Goal: Check status

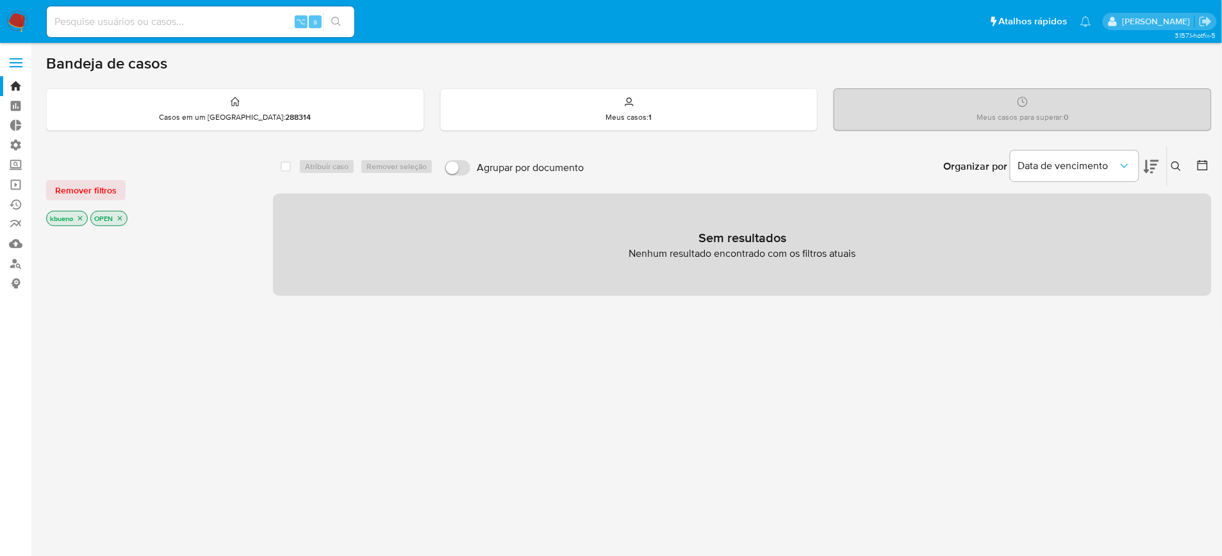
click at [120, 12] on div "⌥ s" at bounding box center [201, 21] width 308 height 31
click at [115, 27] on input at bounding box center [201, 21] width 308 height 17
paste input "1222213406"
type input "1222213406"
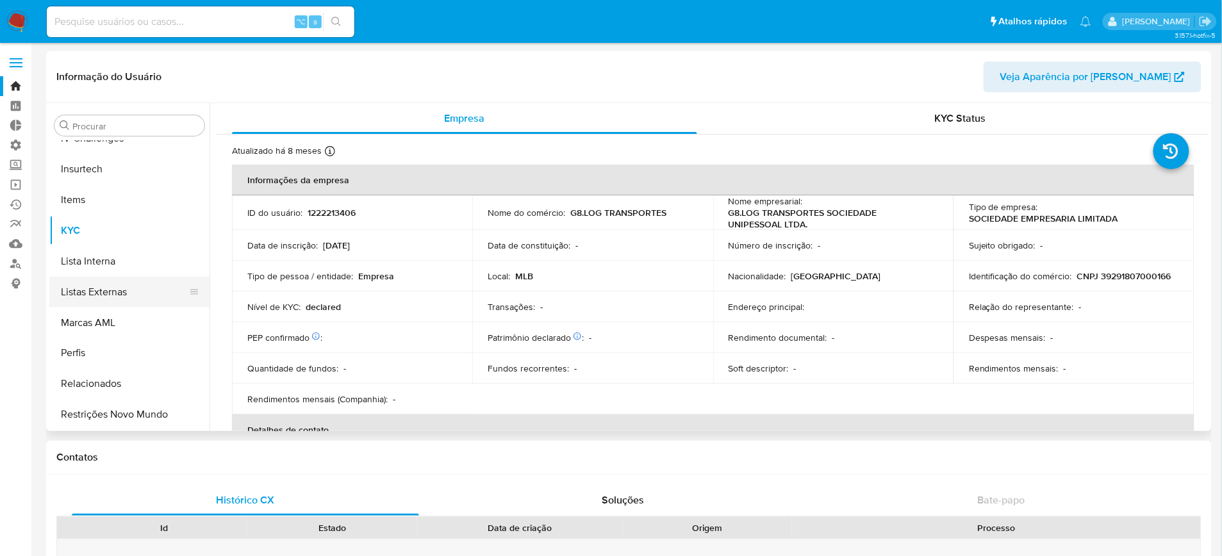
scroll to position [572, 0]
select select "10"
click at [146, 415] on button "Restrições Novo Mundo" at bounding box center [124, 414] width 150 height 31
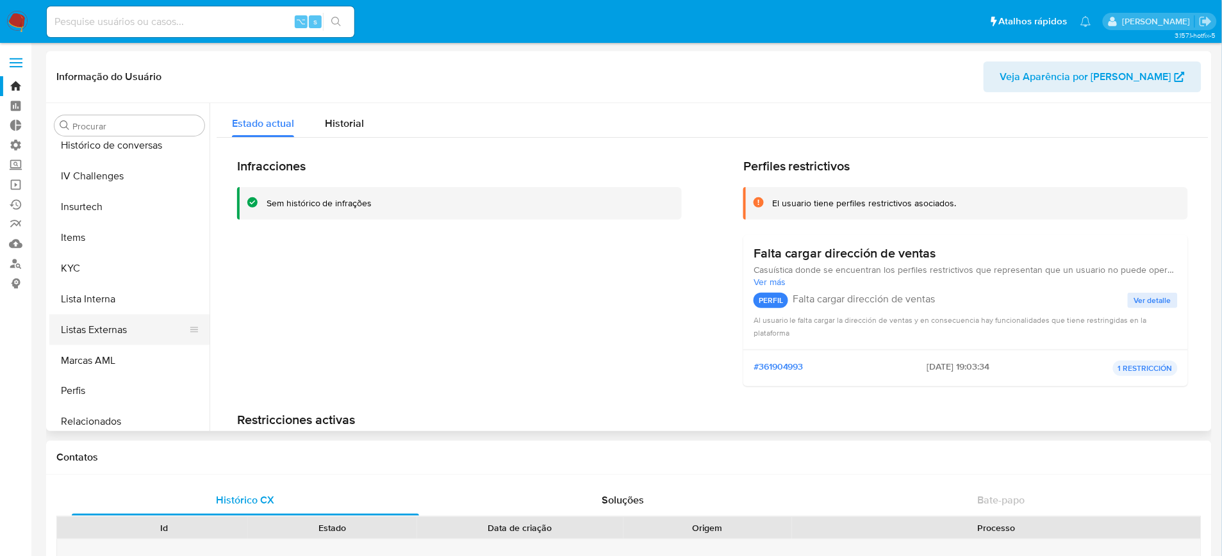
scroll to position [532, 0]
click at [88, 269] on button "KYC" at bounding box center [124, 270] width 150 height 31
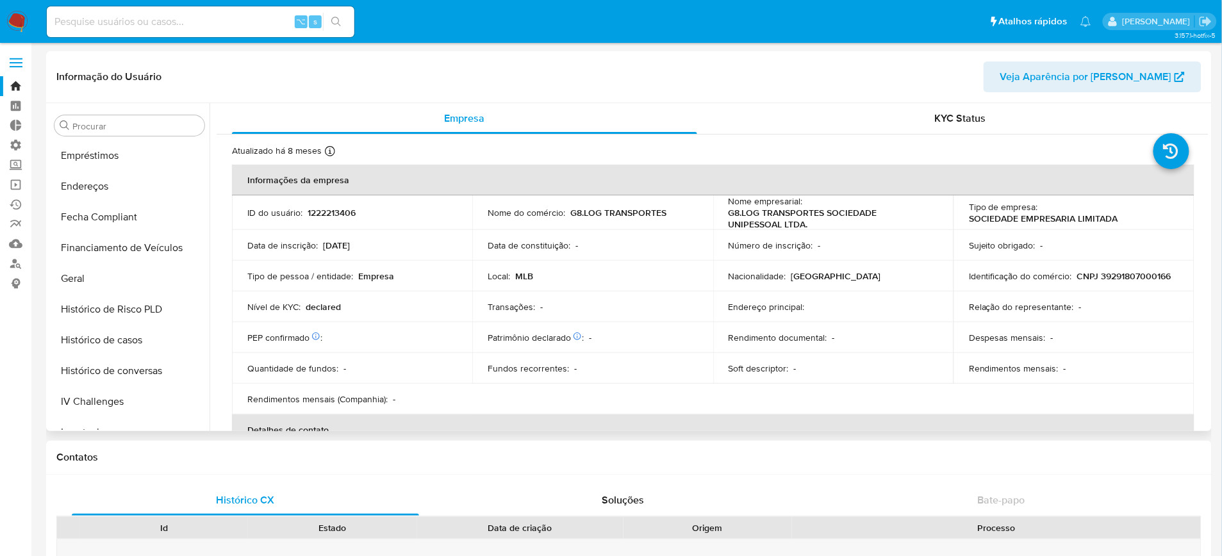
scroll to position [270, 0]
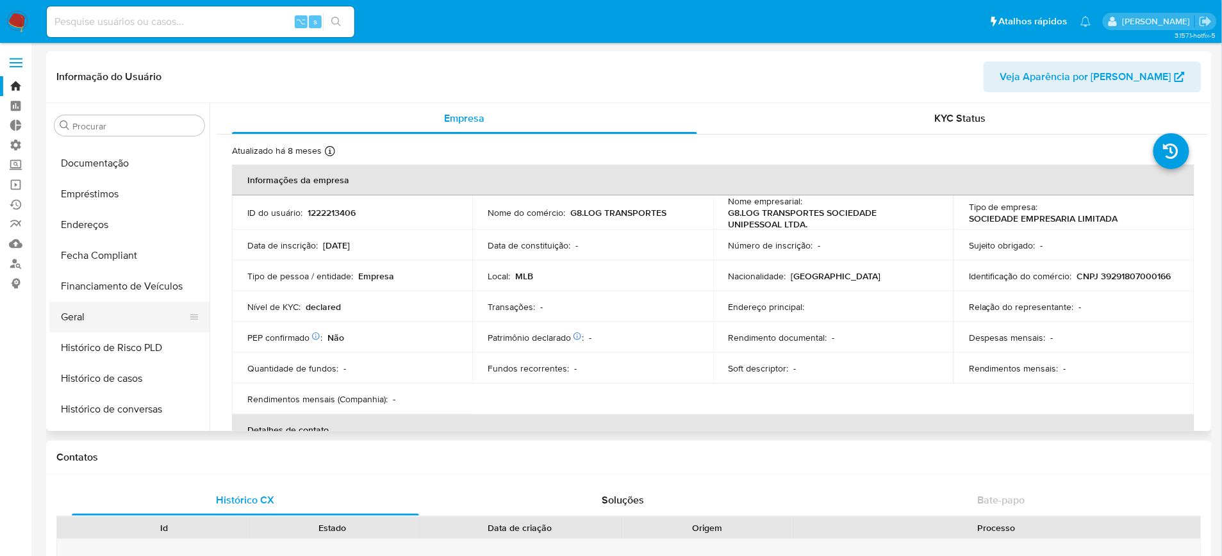
click at [103, 319] on button "Geral" at bounding box center [124, 317] width 150 height 31
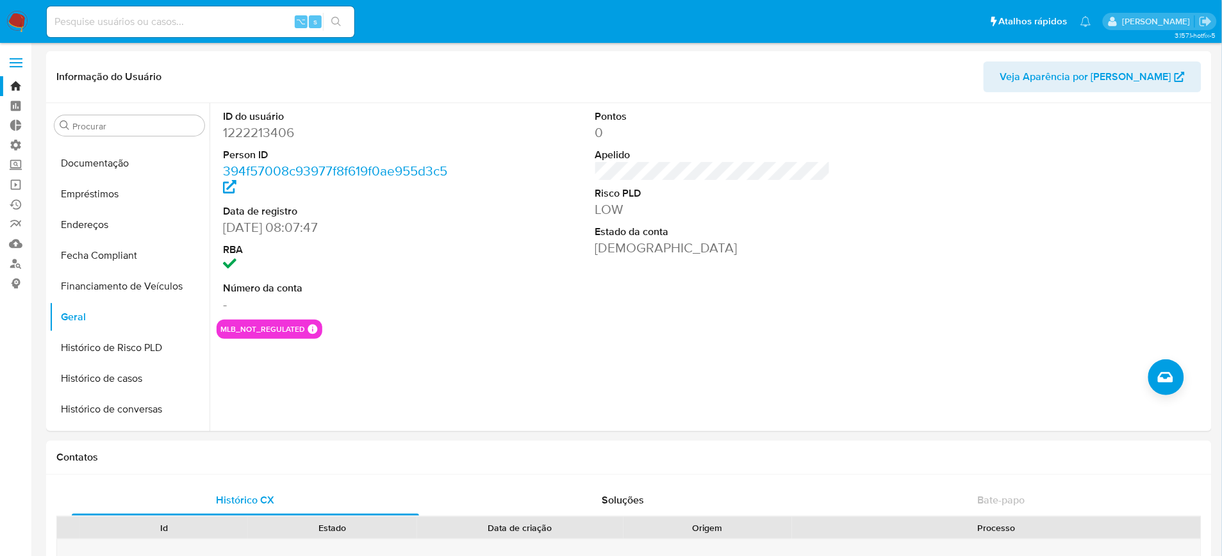
click at [190, 20] on input at bounding box center [201, 21] width 308 height 17
paste input "1006664135"
type input "1006664135"
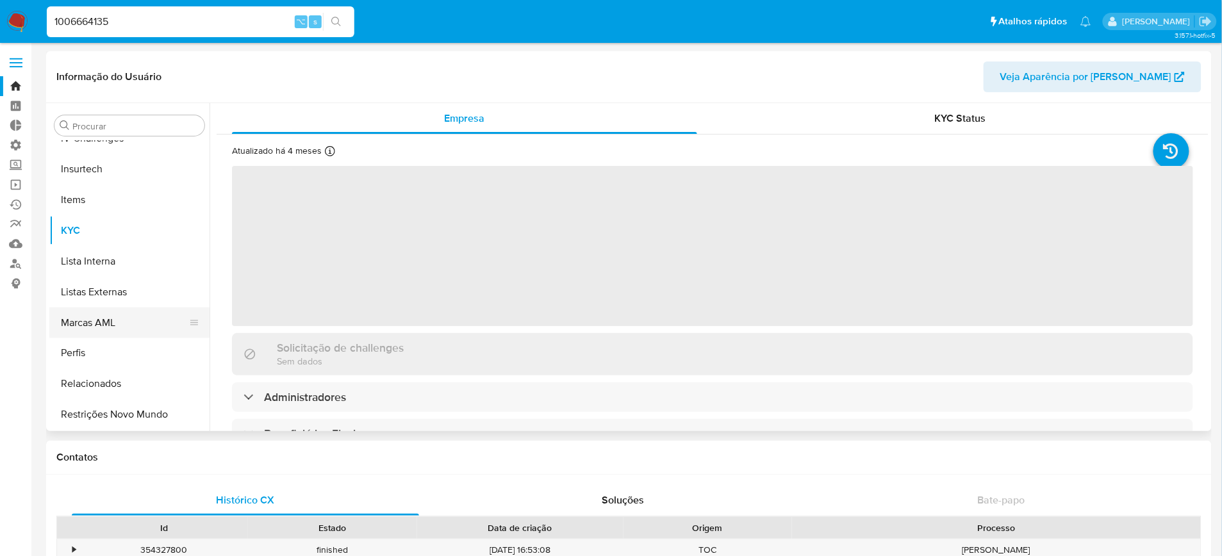
scroll to position [572, 0]
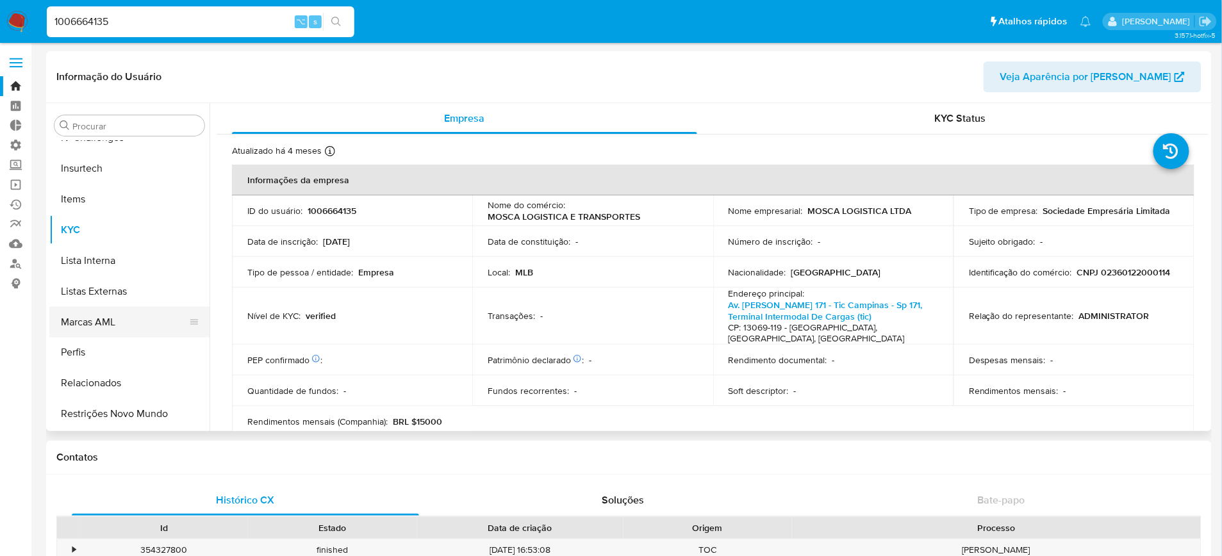
select select "10"
click at [132, 417] on button "Restrições Novo Mundo" at bounding box center [124, 414] width 150 height 31
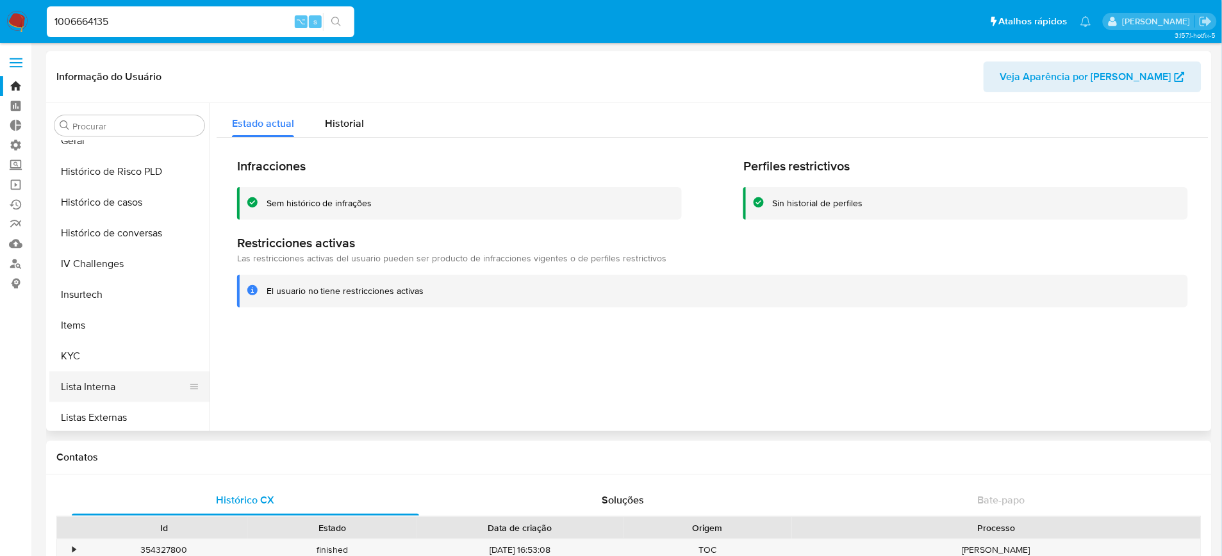
scroll to position [426, 0]
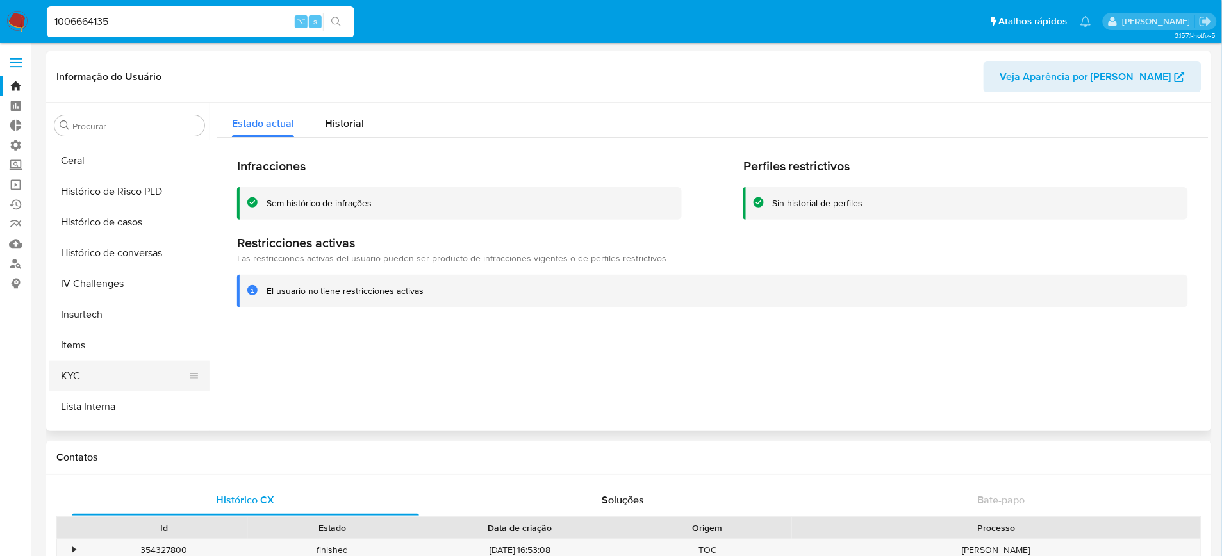
click at [110, 376] on button "KYC" at bounding box center [124, 376] width 150 height 31
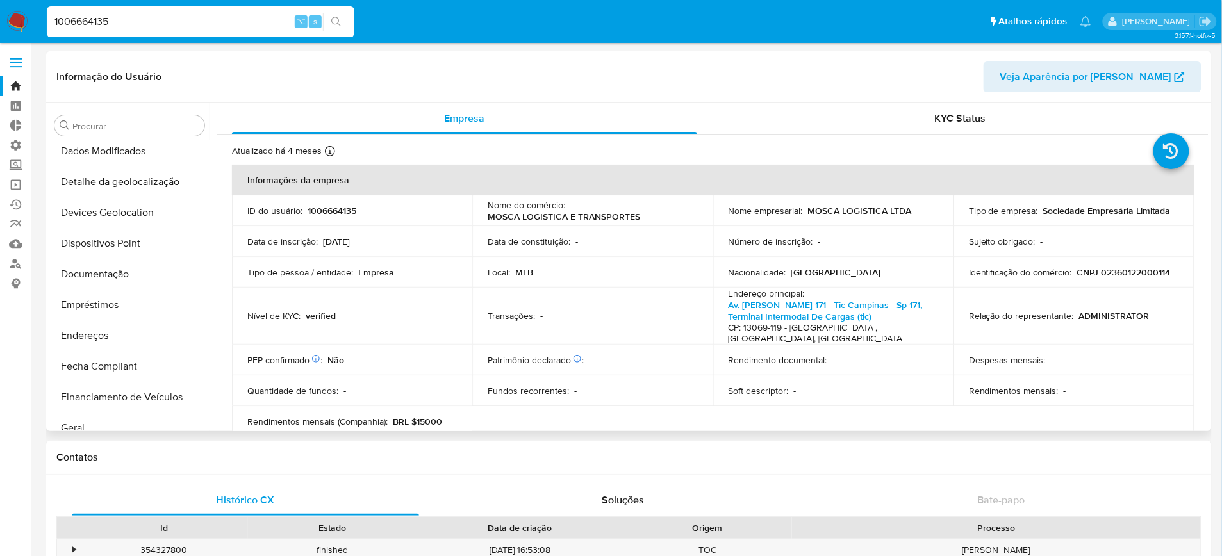
scroll to position [158, 0]
click at [99, 272] on button "Documentação" at bounding box center [124, 275] width 150 height 31
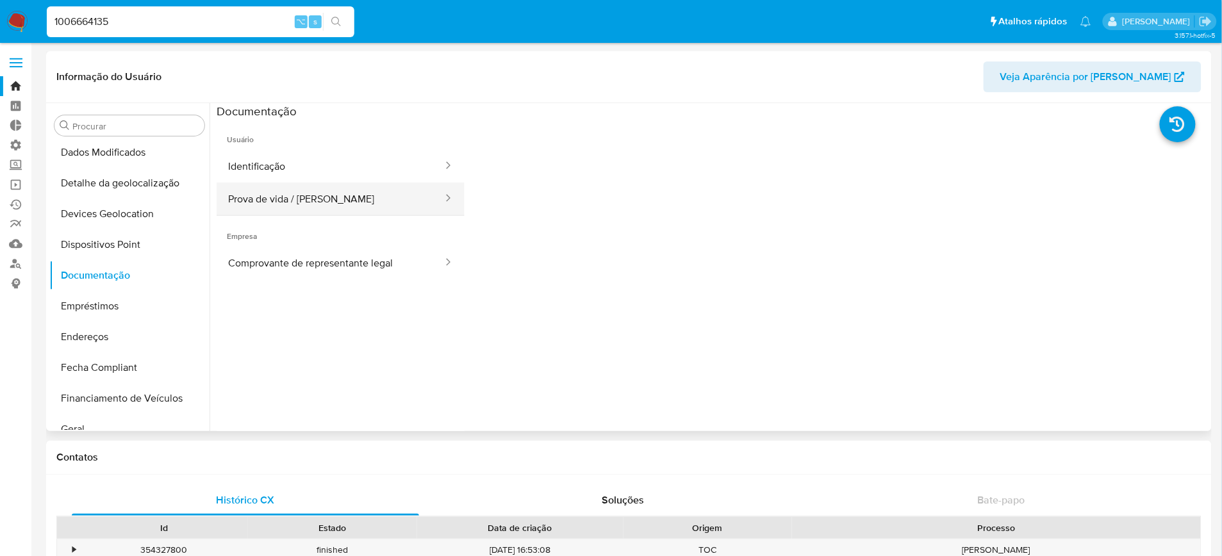
click at [342, 201] on button "Prova de vida / [PERSON_NAME]" at bounding box center [331, 199] width 228 height 33
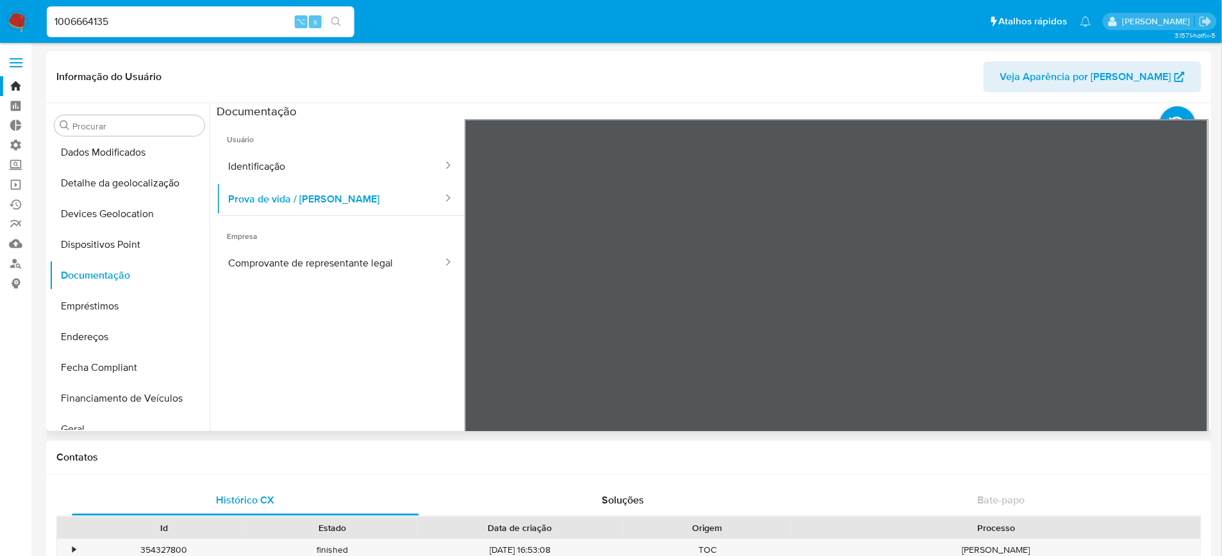
click at [342, 146] on span "Usuário" at bounding box center [341, 134] width 248 height 31
click at [336, 167] on button "Identificação" at bounding box center [331, 166] width 228 height 33
click at [1189, 333] on icon at bounding box center [1193, 327] width 8 height 13
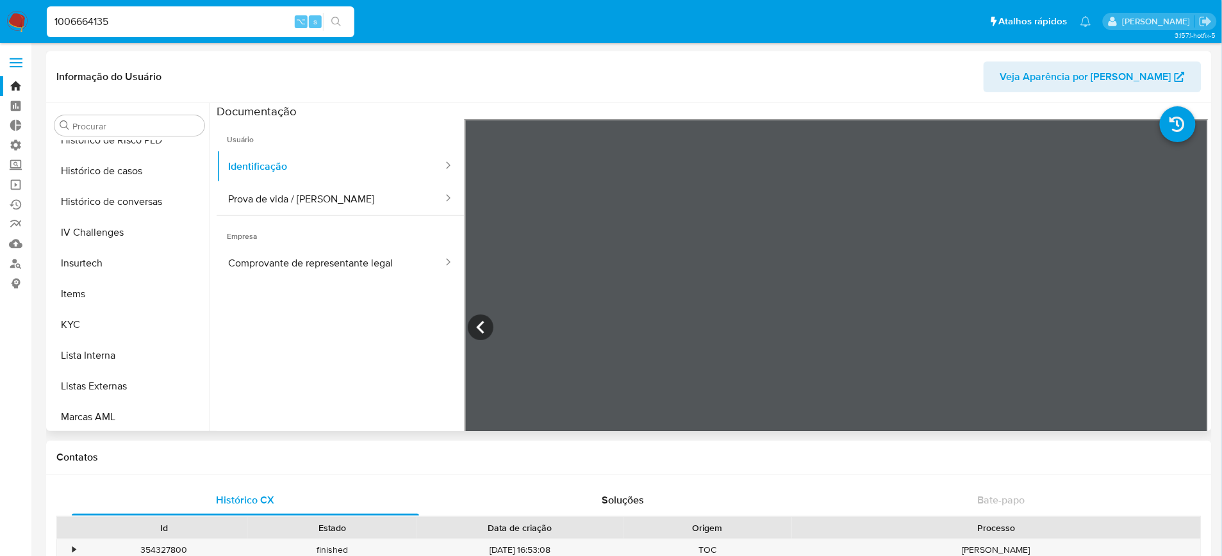
scroll to position [495, 0]
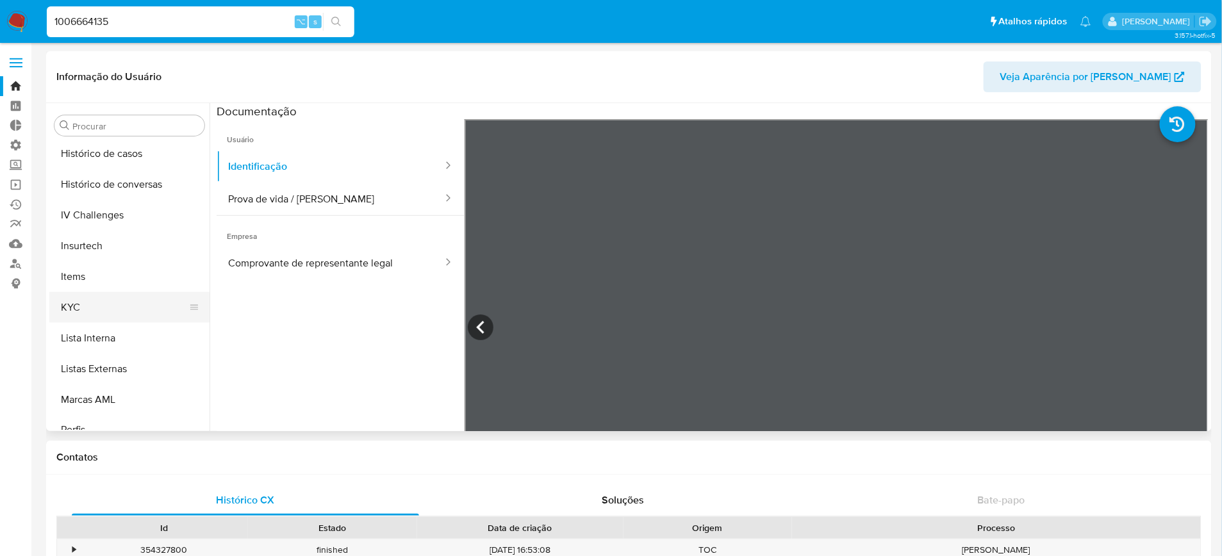
click at [104, 306] on button "KYC" at bounding box center [124, 307] width 150 height 31
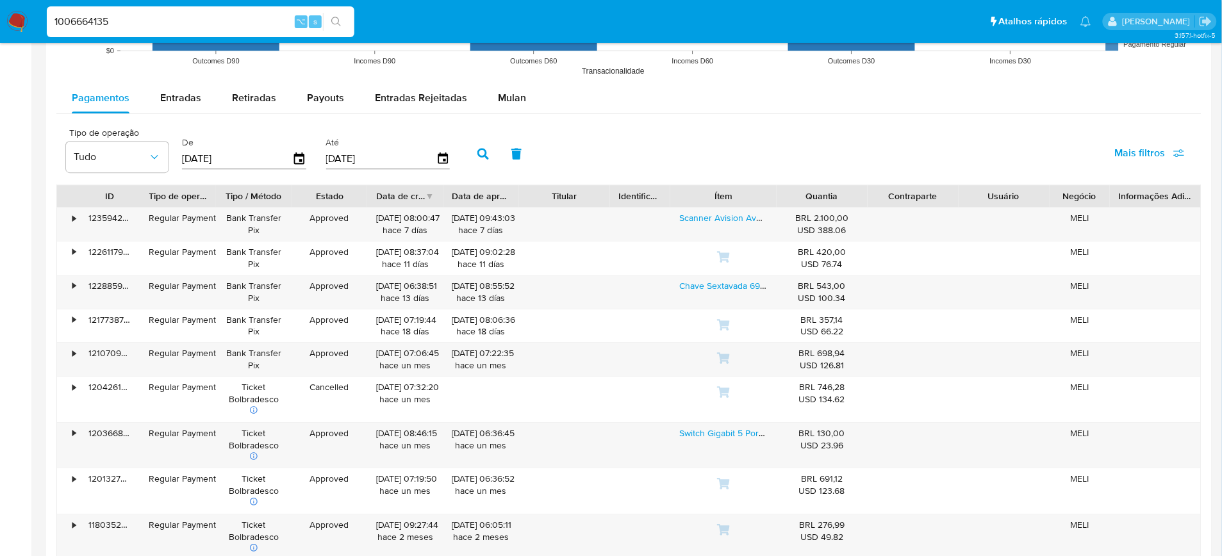
scroll to position [1149, 0]
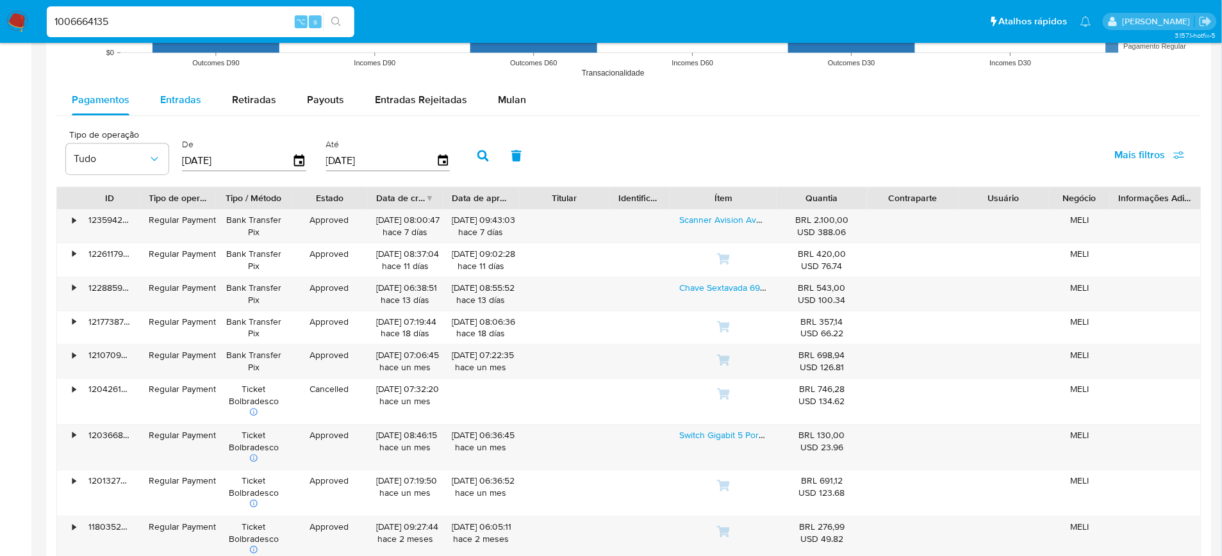
click at [178, 101] on span "Entradas" at bounding box center [180, 99] width 41 height 15
select select "10"
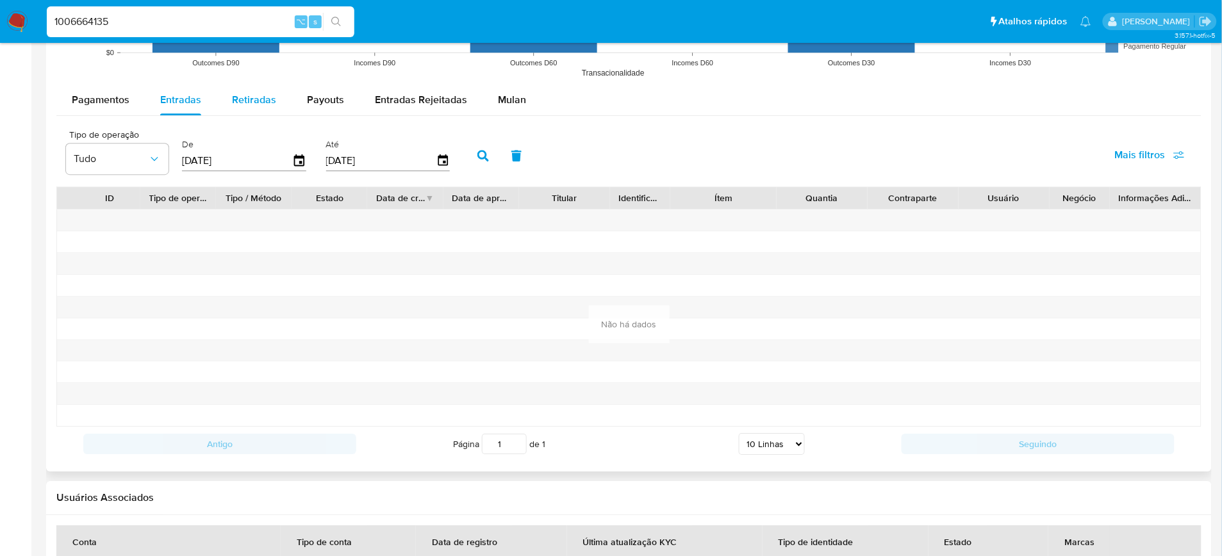
click at [249, 103] on span "Retiradas" at bounding box center [254, 99] width 44 height 15
select select "10"
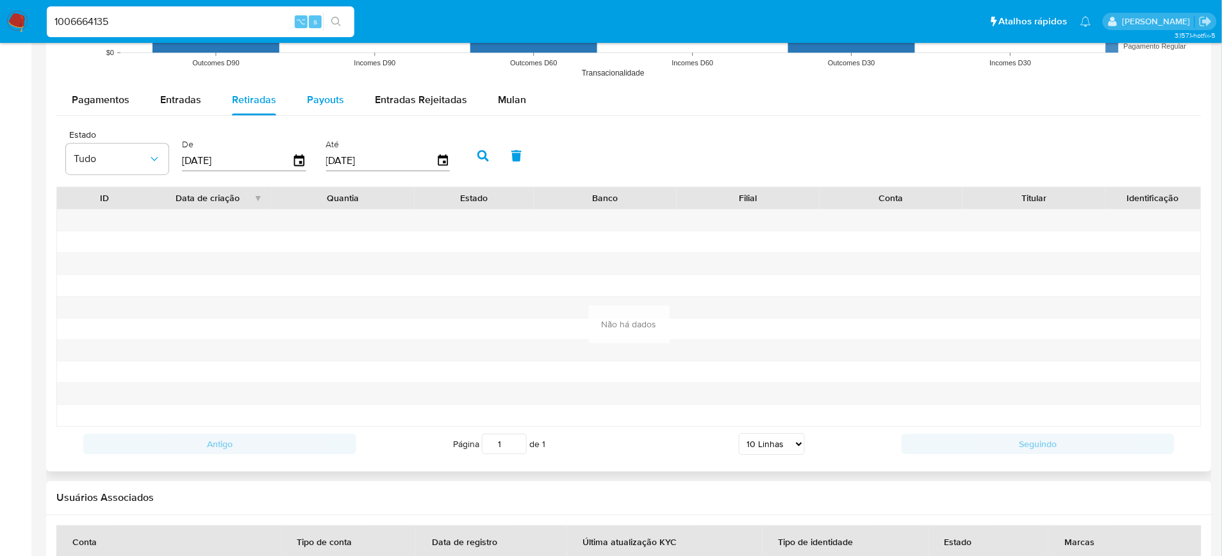
click at [326, 109] on div "Payouts" at bounding box center [325, 100] width 37 height 31
select select "10"
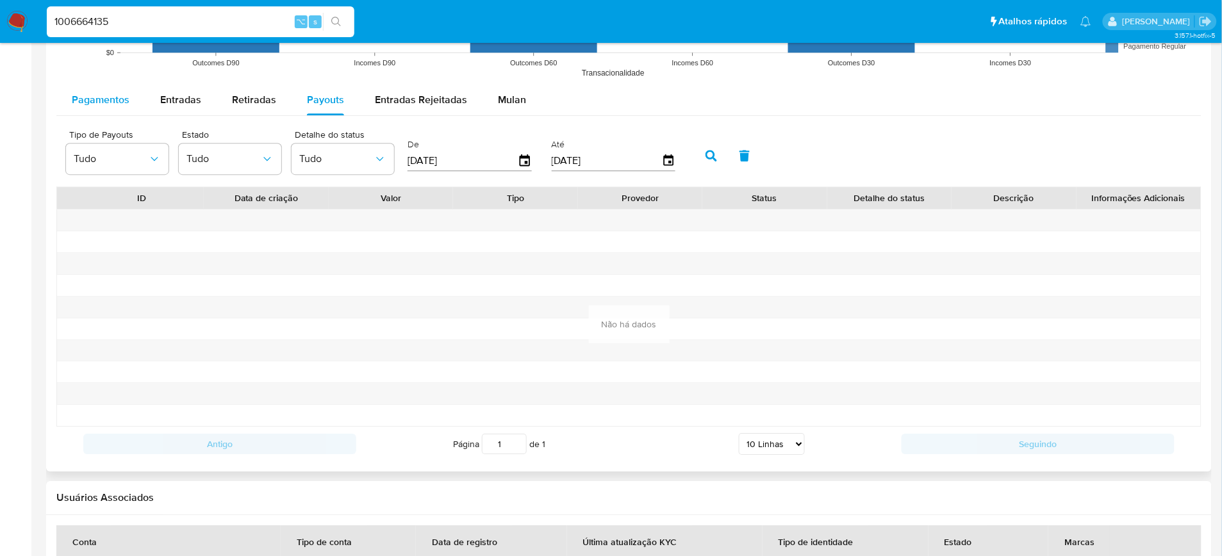
click at [104, 99] on span "Pagamentos" at bounding box center [101, 99] width 58 height 15
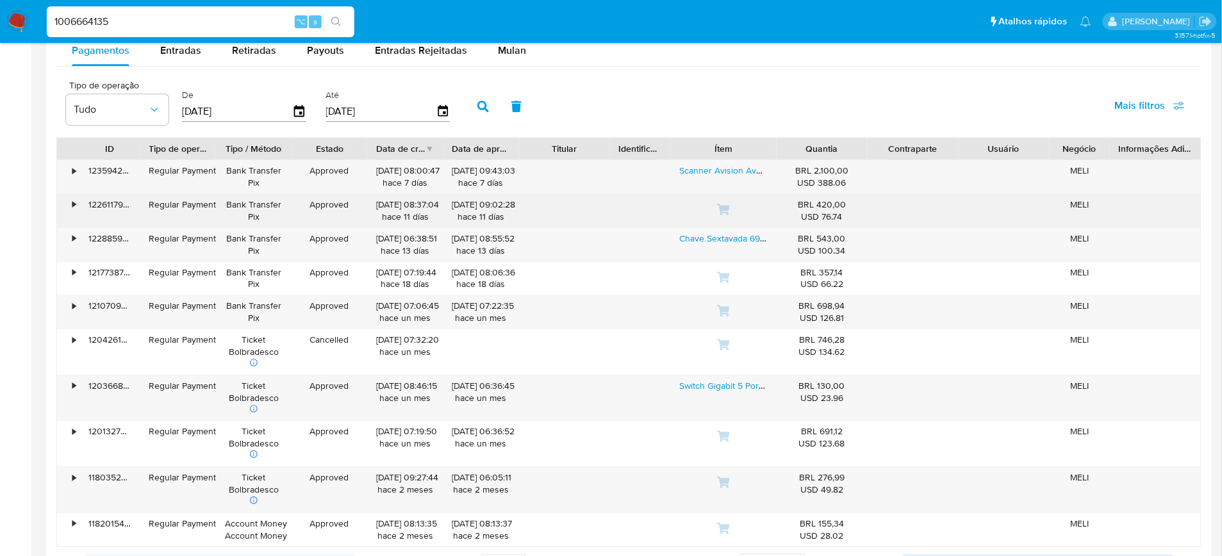
scroll to position [1200, 0]
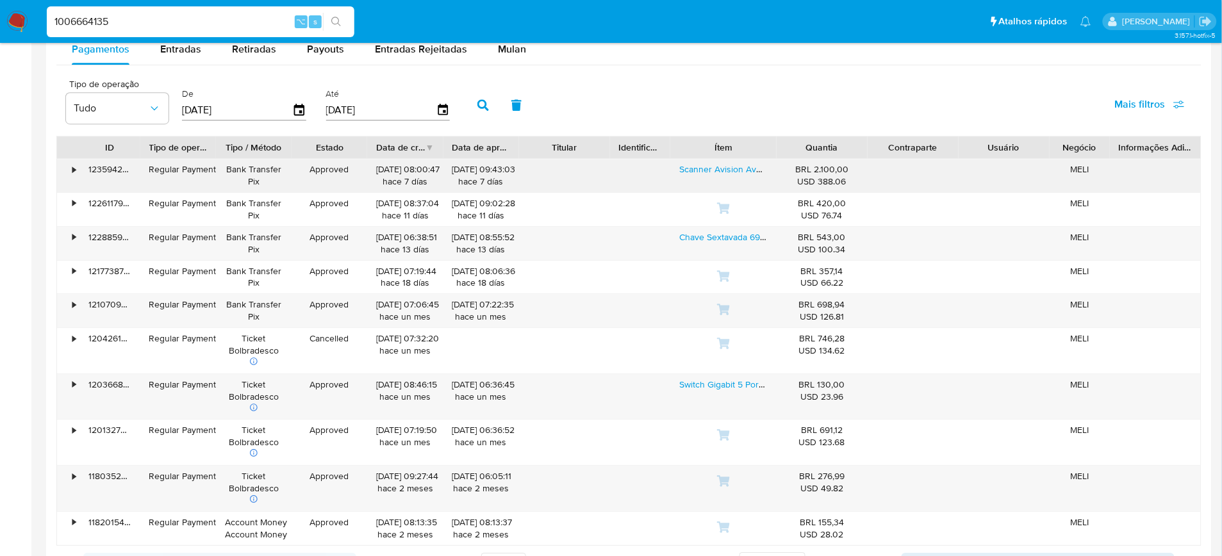
drag, startPoint x: 378, startPoint y: 170, endPoint x: 428, endPoint y: 165, distance: 50.2
click at [428, 166] on div "[DATE] 08:00:47 [DATE]" at bounding box center [405, 175] width 58 height 24
click at [742, 87] on div "Tipo de operação Tudo De [DATE] Até [DATE] Mais filtros" at bounding box center [628, 104] width 1145 height 64
click at [722, 172] on link "Scanner Avision Av332u Cor [PERSON_NAME]" at bounding box center [771, 169] width 185 height 13
click at [745, 239] on link "Chave Sextavada 69mm Porca Do Cubo Traseiro 753010 Raven" at bounding box center [805, 237] width 252 height 13
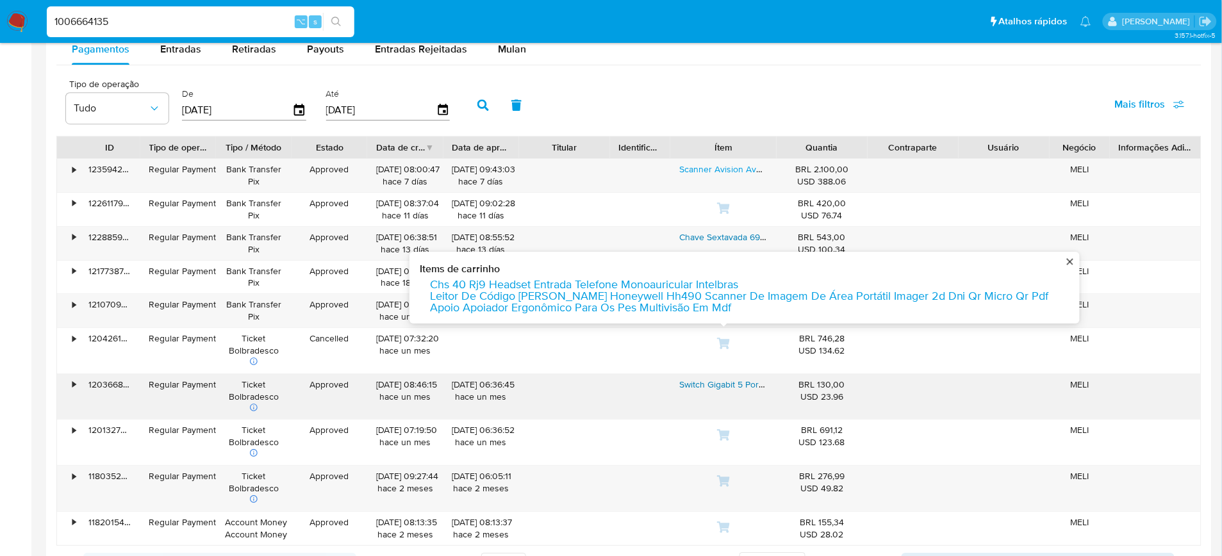
click at [706, 390] on link "Switch Gigabit 5 Portas Tp-link Ls105g" at bounding box center [754, 384] width 150 height 13
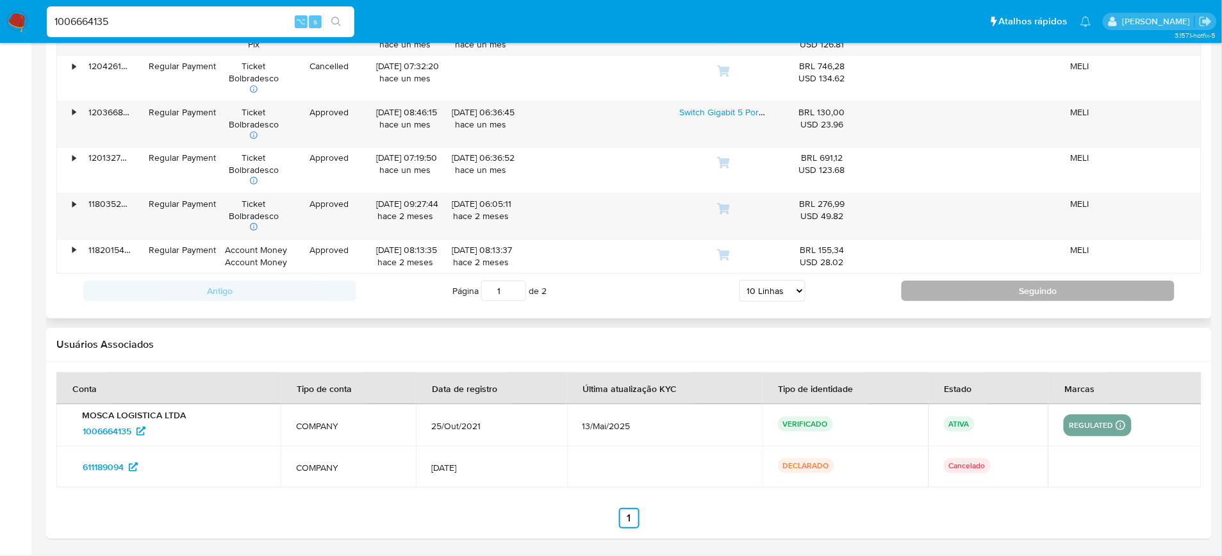
click at [1085, 291] on button "Seguindo" at bounding box center [1038, 291] width 273 height 21
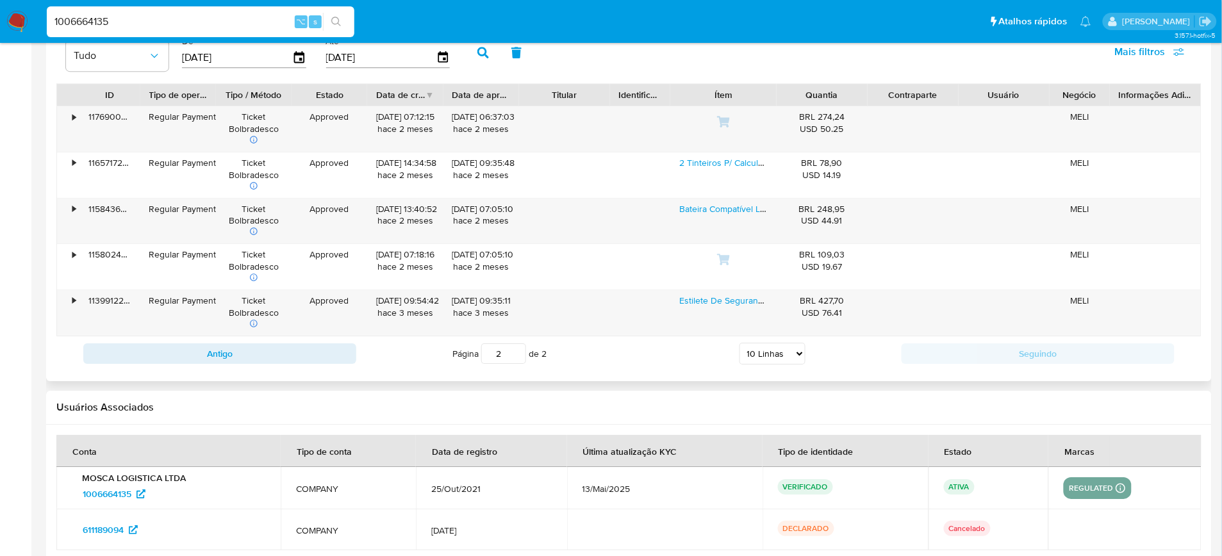
scroll to position [1192, 0]
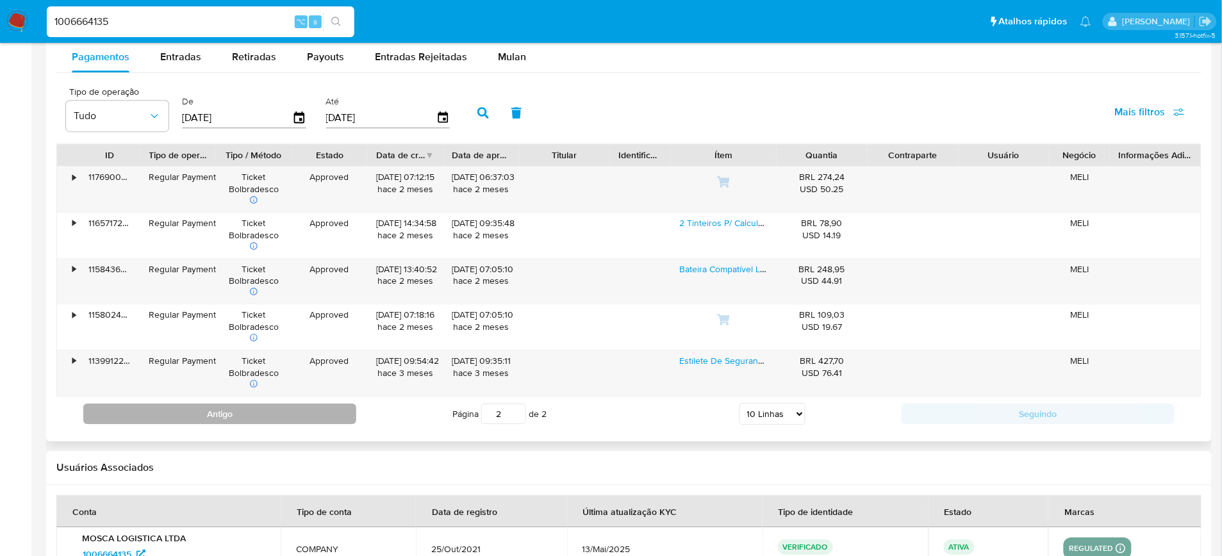
click at [303, 417] on button "Antigo" at bounding box center [219, 414] width 273 height 21
type input "1"
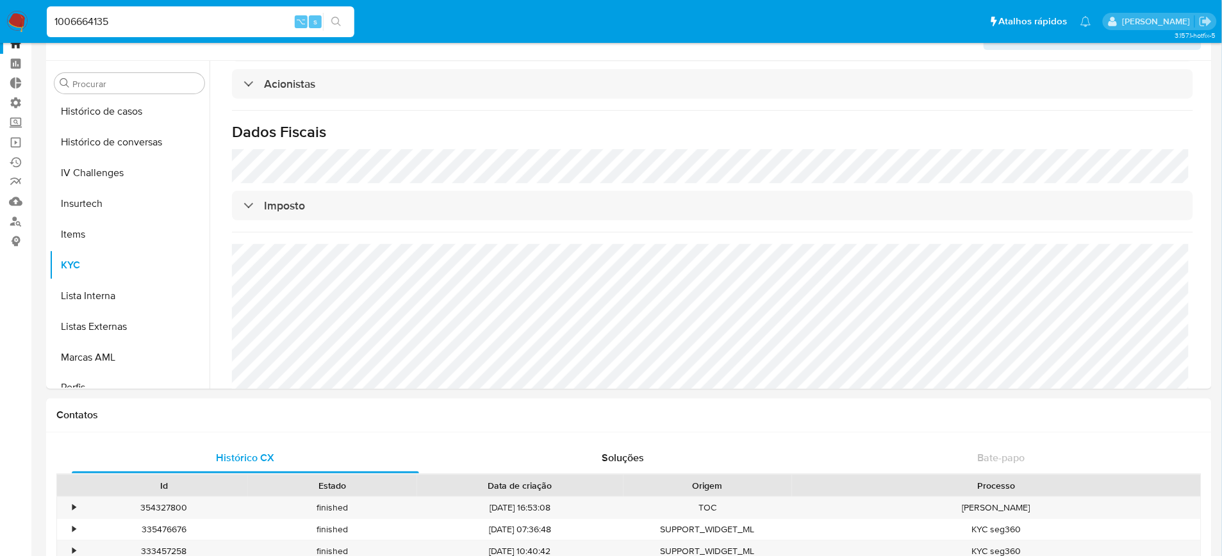
scroll to position [0, 0]
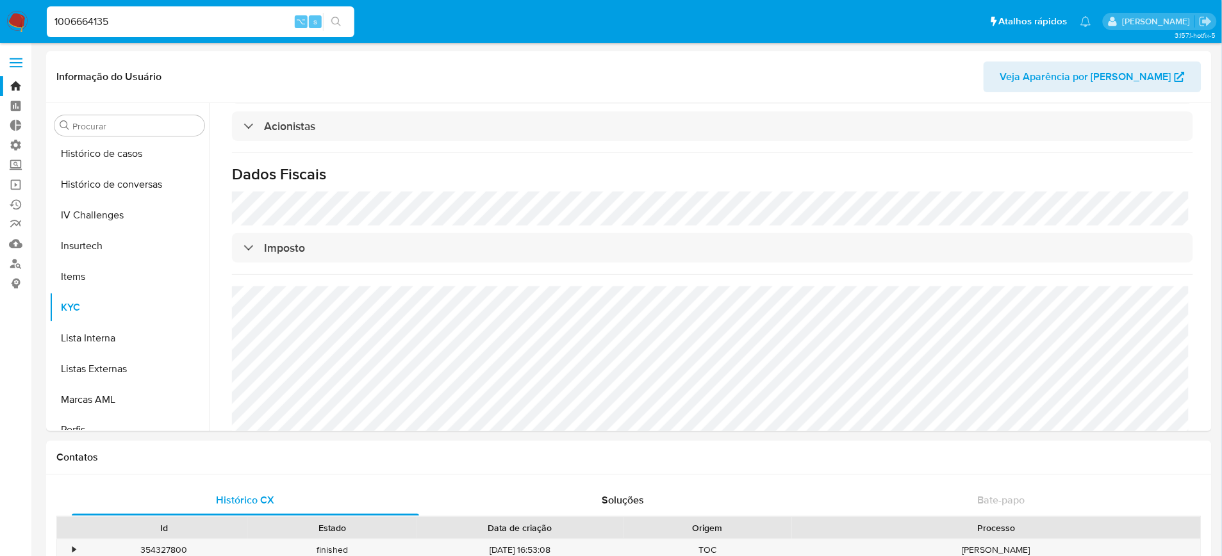
click at [83, 18] on input "1006664135" at bounding box center [201, 21] width 308 height 17
paste input "822115691"
type input "822115691"
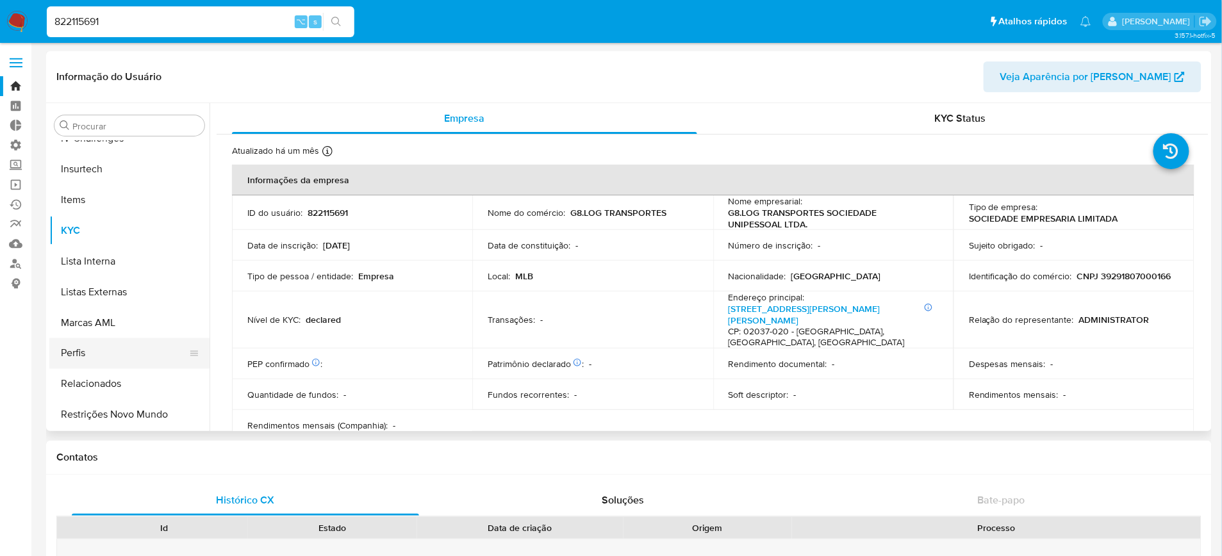
scroll to position [572, 0]
select select "10"
click at [137, 413] on button "Restrições Novo Mundo" at bounding box center [124, 414] width 150 height 31
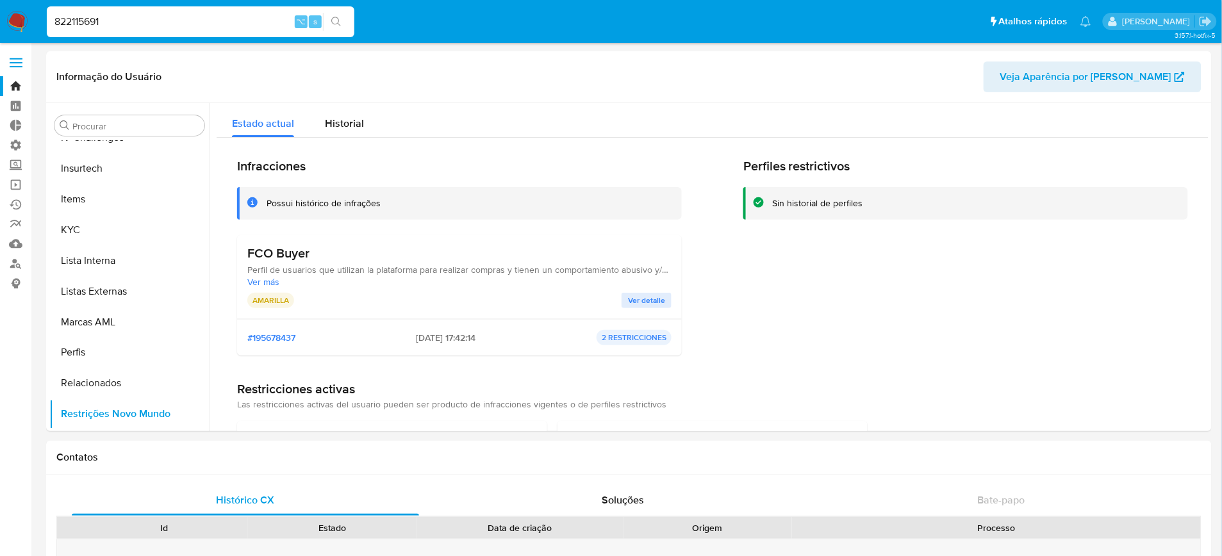
scroll to position [572, 0]
click at [83, 18] on input "822115691" at bounding box center [201, 21] width 308 height 17
paste input "13978809"
type input "813978809"
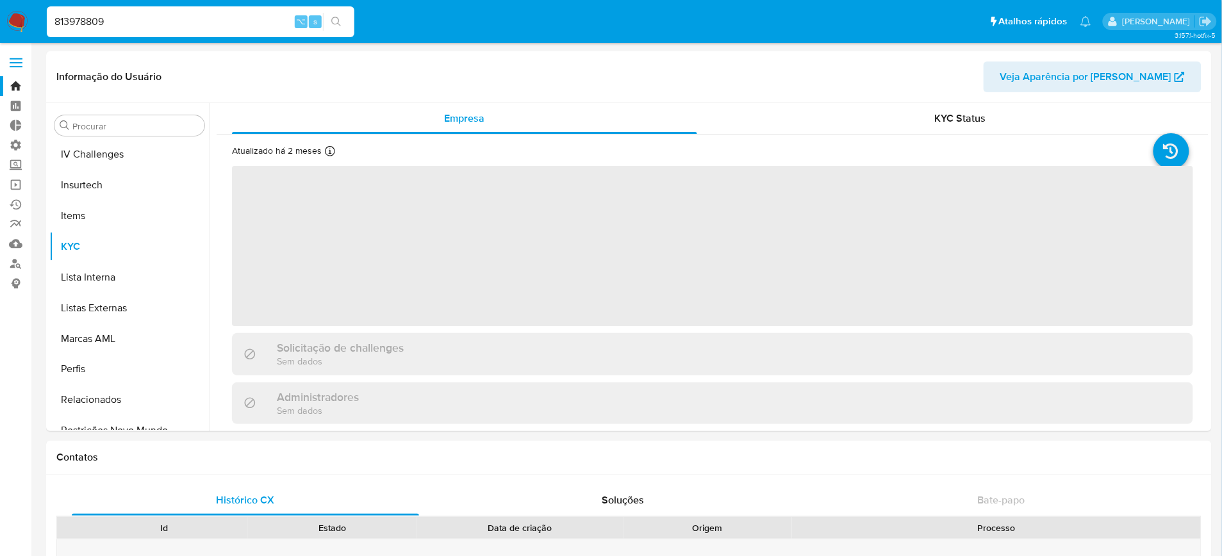
scroll to position [572, 0]
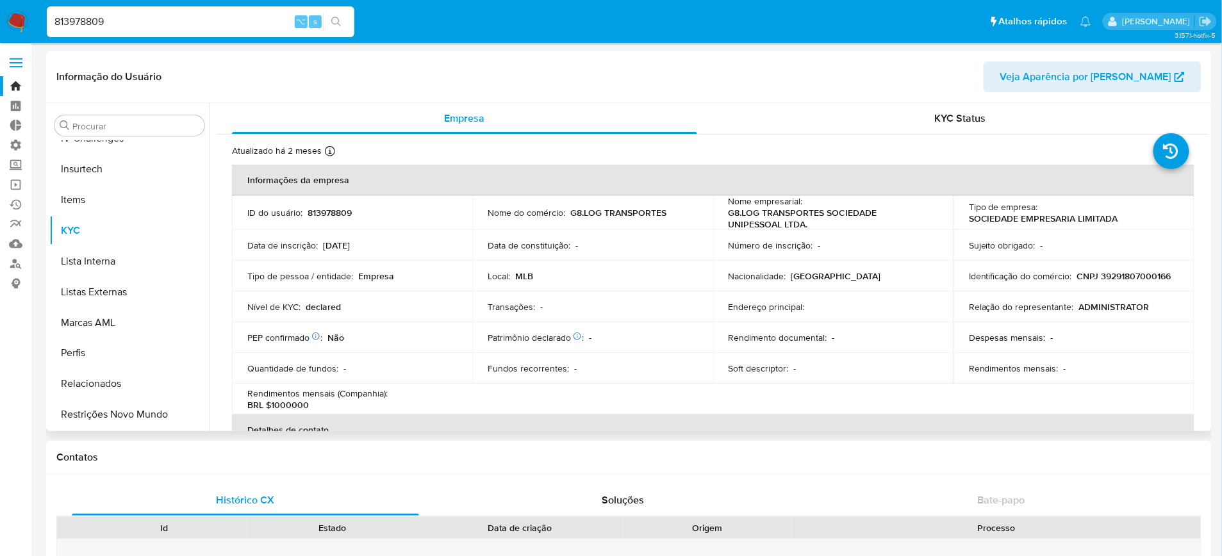
select select "10"
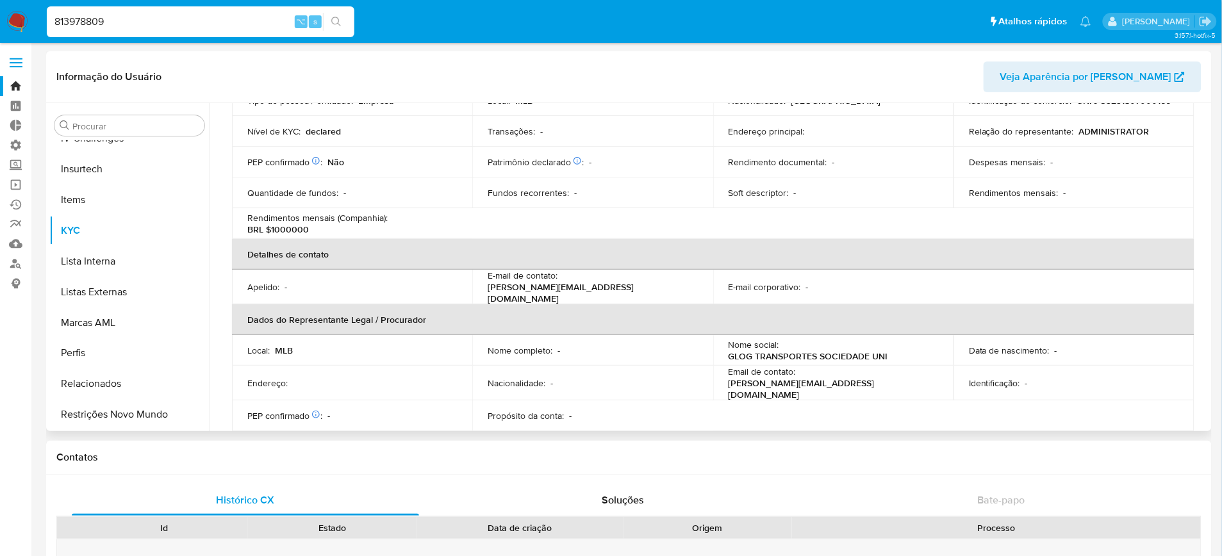
scroll to position [0, 0]
